Goal: Find specific page/section: Find specific page/section

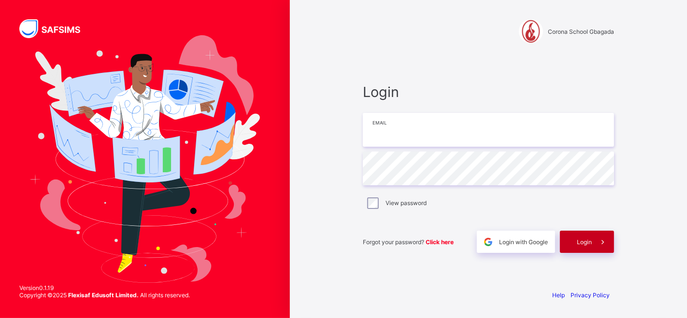
type input "**********"
click at [588, 241] on span "Login" at bounding box center [583, 242] width 15 height 7
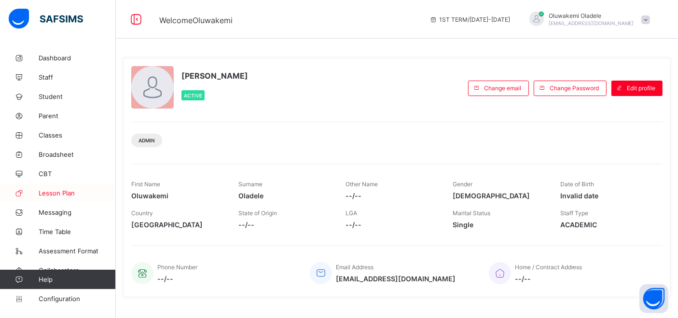
click at [59, 194] on span "Lesson Plan" at bounding box center [77, 193] width 77 height 8
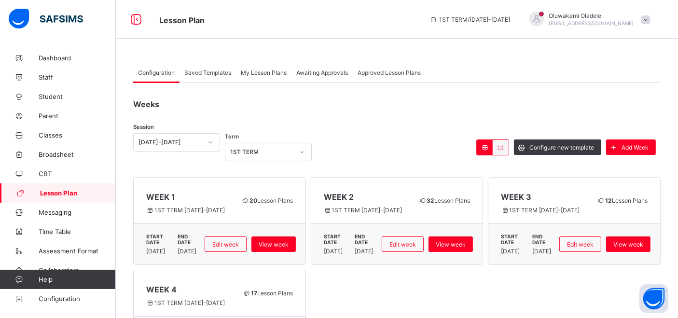
click at [265, 72] on span "My Lesson Plans" at bounding box center [264, 72] width 46 height 7
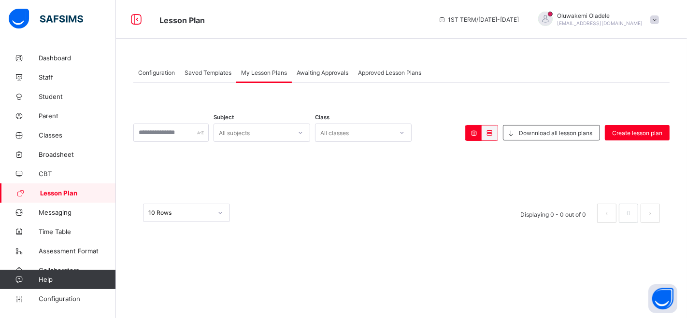
click at [319, 74] on span "Awaiting Approvals" at bounding box center [322, 72] width 52 height 7
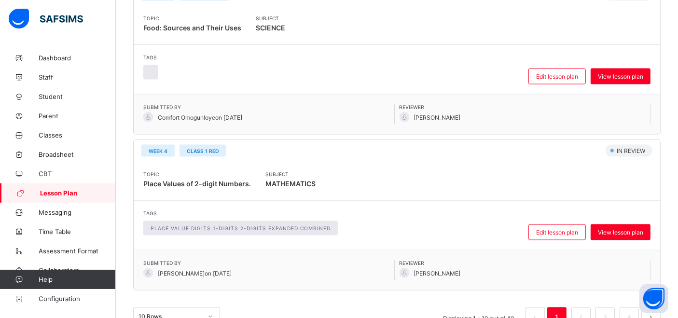
scroll to position [1492, 0]
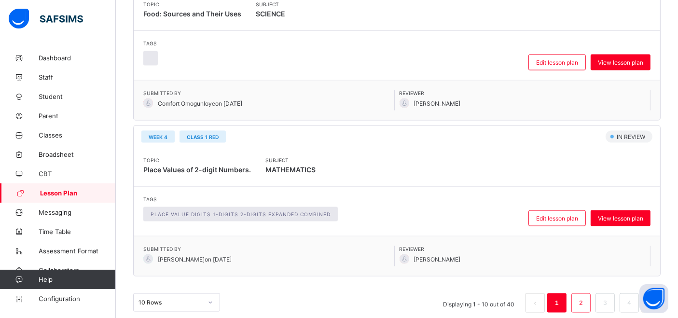
click at [586, 297] on link "2" at bounding box center [580, 303] width 9 height 13
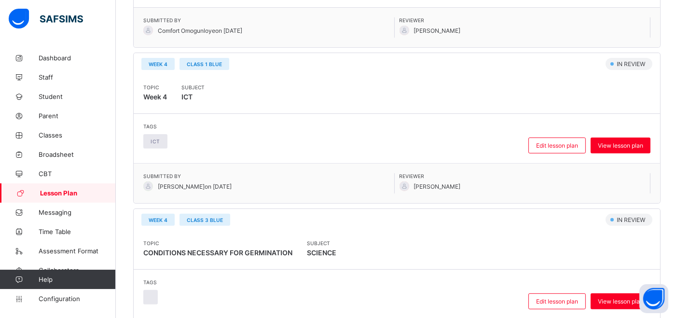
scroll to position [315, 0]
